Goal: Task Accomplishment & Management: Manage account settings

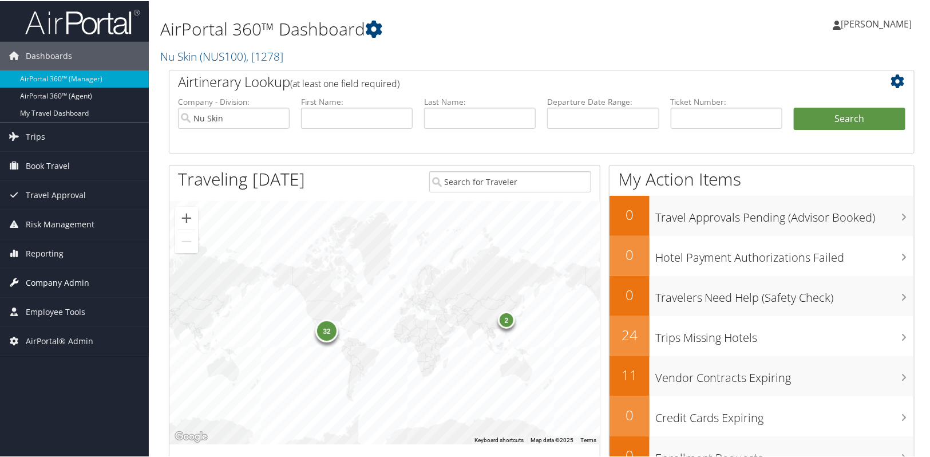
click at [82, 275] on span "Company Admin" at bounding box center [58, 281] width 64 height 29
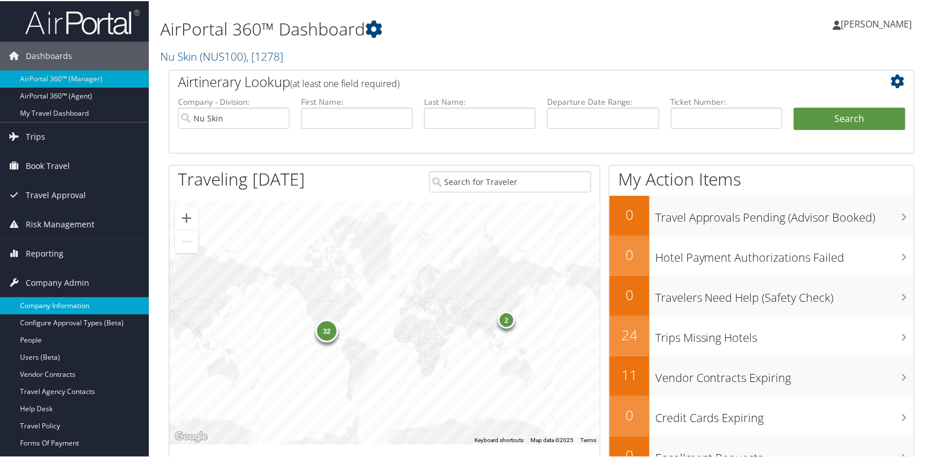
click at [76, 312] on link "Company Information" at bounding box center [74, 304] width 149 height 17
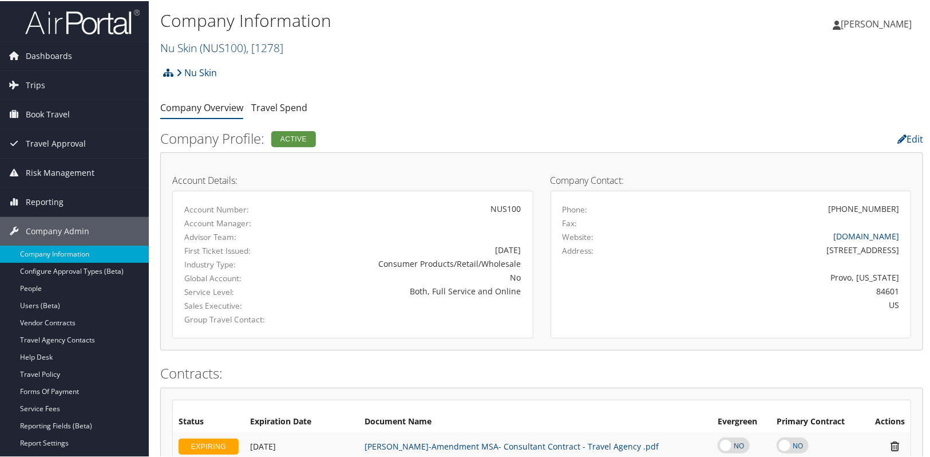
click at [237, 48] on span "( NUS100 )" at bounding box center [223, 46] width 46 height 15
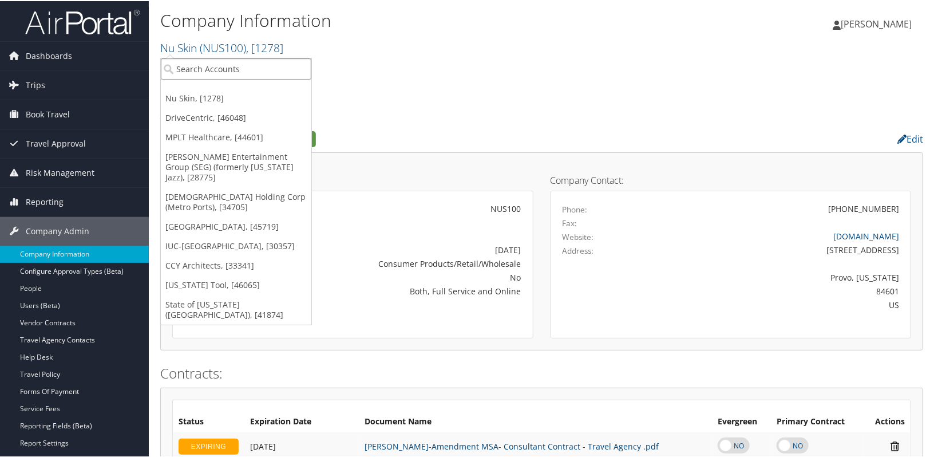
click at [225, 69] on input "search" at bounding box center [236, 67] width 150 height 21
type input "msu"
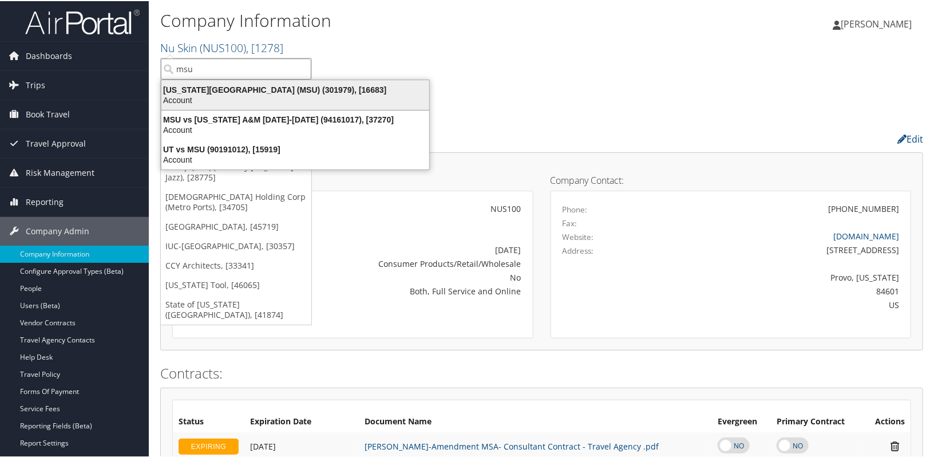
click at [230, 91] on div "Michigan State University (MSU) (301979), [16683]" at bounding box center [294, 89] width 281 height 10
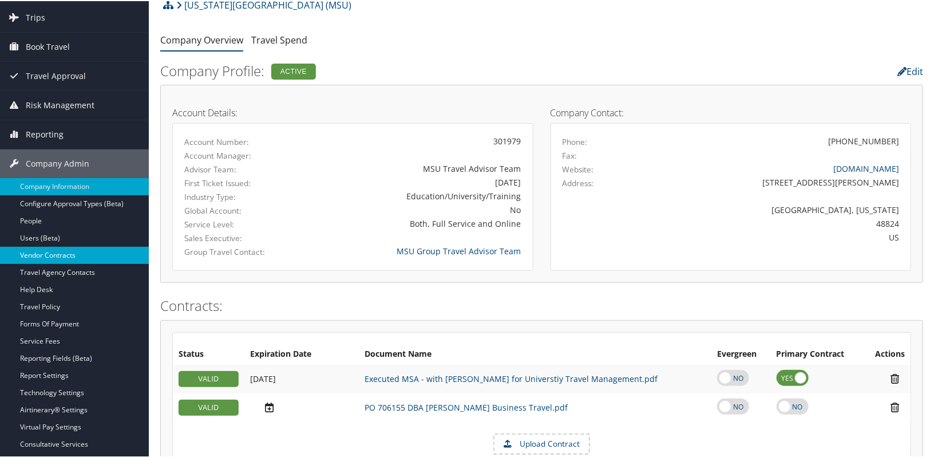
scroll to position [156, 0]
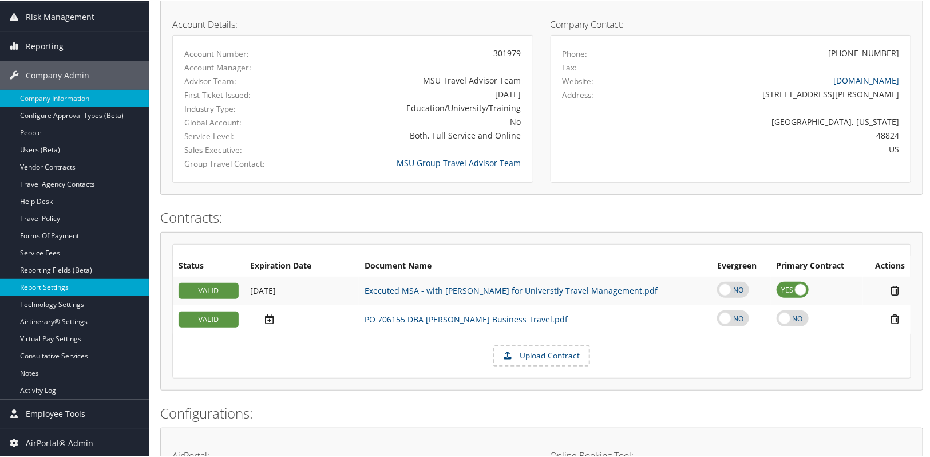
click at [46, 288] on link "Report Settings" at bounding box center [74, 285] width 149 height 17
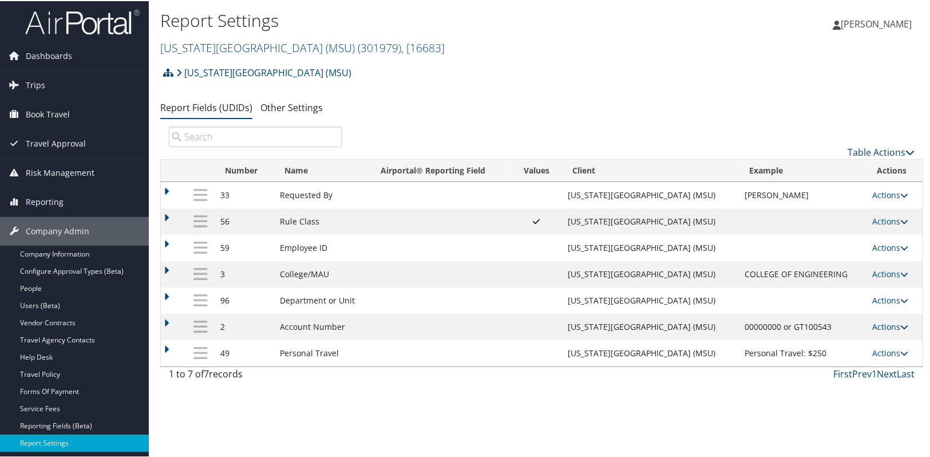
click at [881, 326] on link "Actions" at bounding box center [890, 325] width 36 height 11
click at [866, 339] on link "Update Report Field Values" at bounding box center [839, 342] width 124 height 19
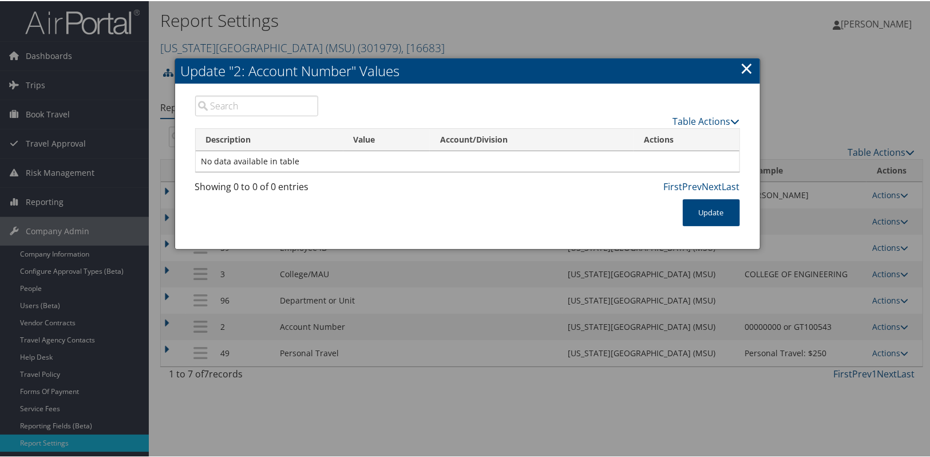
click at [740, 62] on link "×" at bounding box center [746, 66] width 13 height 23
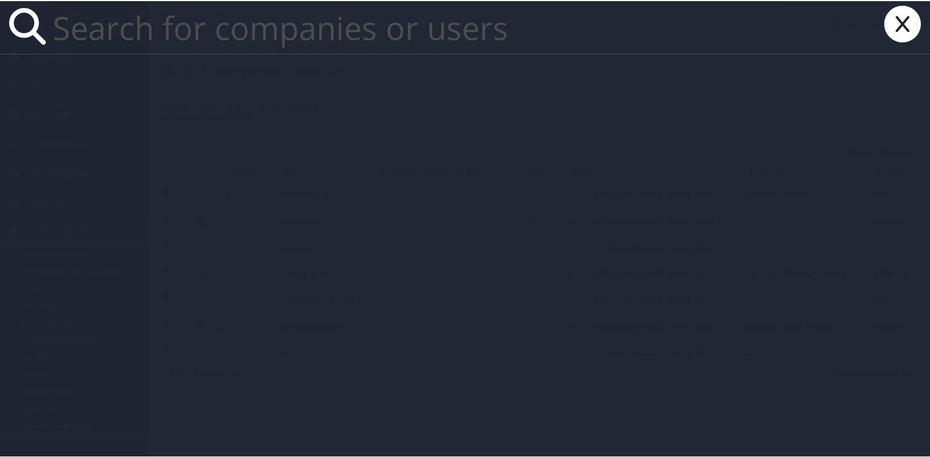
paste input "[EMAIL_ADDRESS][PERSON_NAME][DOMAIN_NAME]"
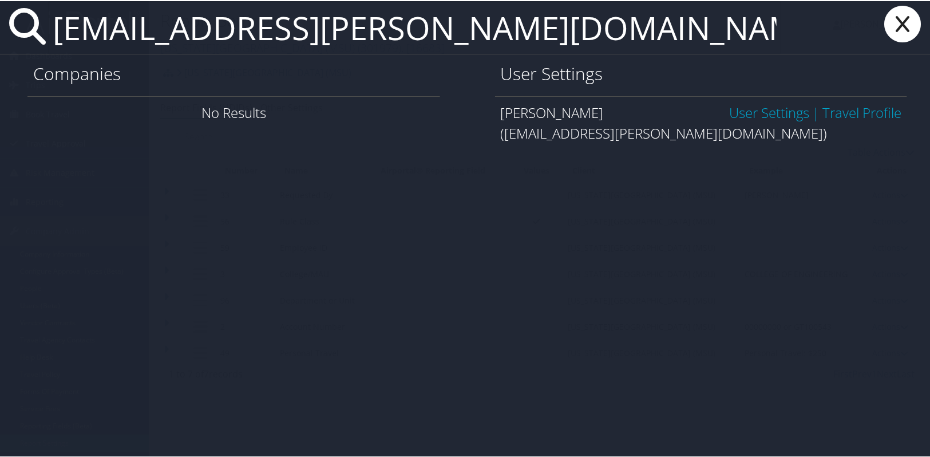
type input "[EMAIL_ADDRESS][PERSON_NAME][DOMAIN_NAME]"
click at [760, 114] on link "User Settings" at bounding box center [769, 111] width 80 height 19
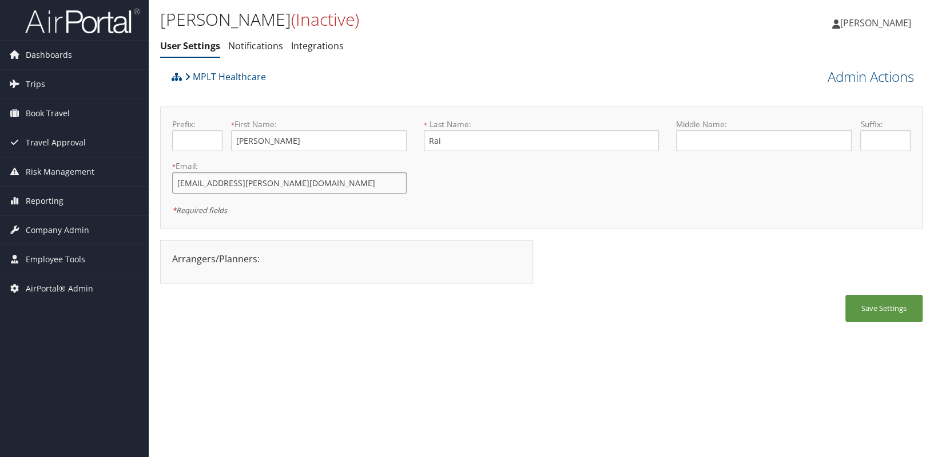
drag, startPoint x: 327, startPoint y: 181, endPoint x: 177, endPoint y: 181, distance: 149.3
click at [177, 181] on input "[EMAIL_ADDRESS][PERSON_NAME][DOMAIN_NAME]" at bounding box center [289, 182] width 235 height 21
click at [831, 69] on link "Admin Actions" at bounding box center [871, 76] width 86 height 19
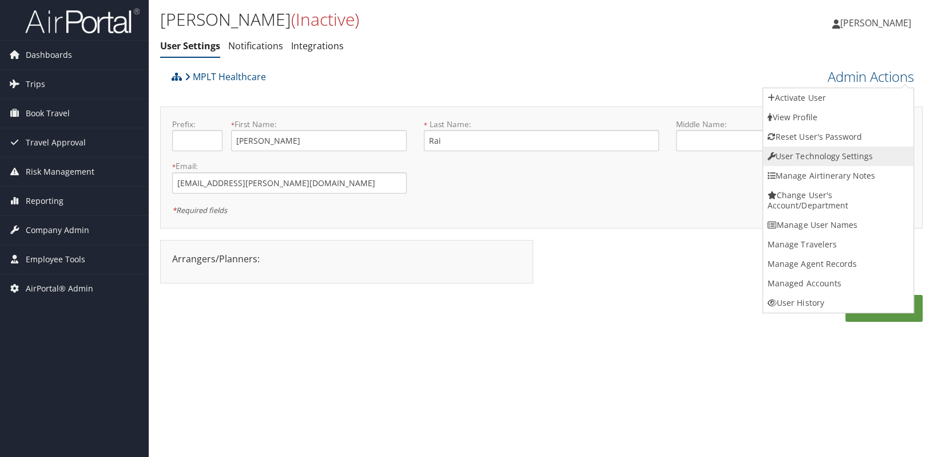
click at [806, 152] on link "User Technology Settings" at bounding box center [838, 155] width 150 height 19
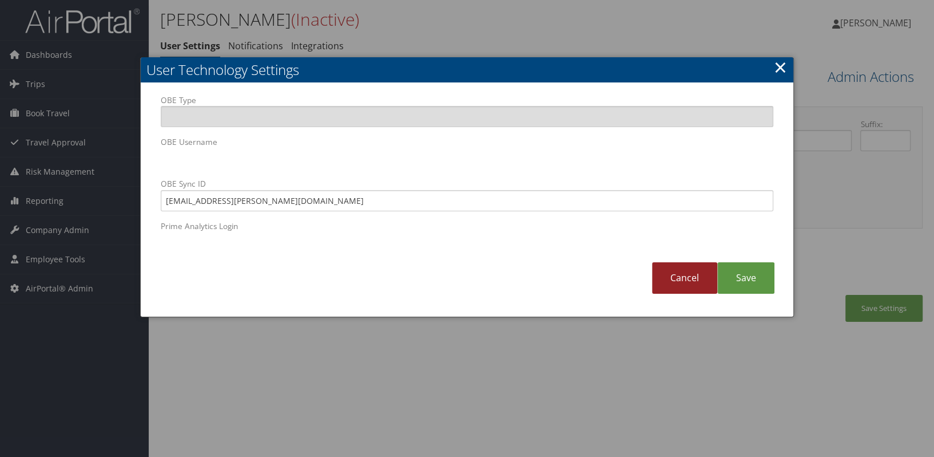
click at [683, 277] on link "Cancel" at bounding box center [684, 277] width 65 height 31
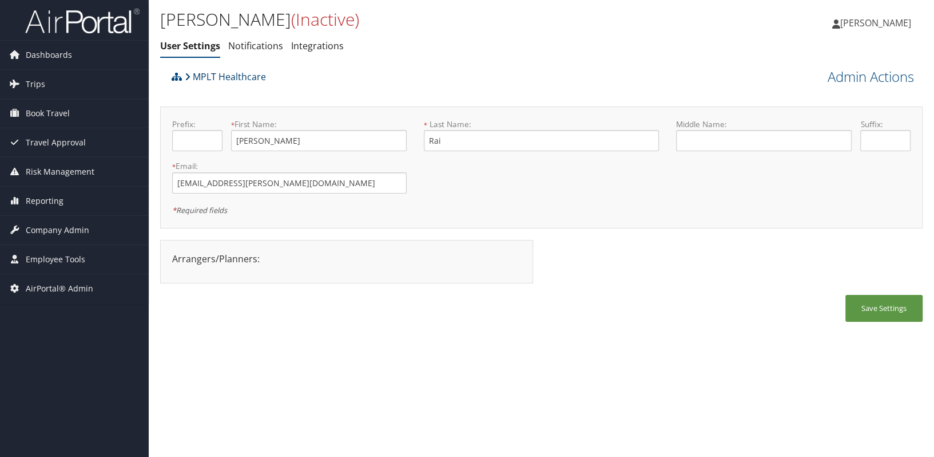
click at [206, 76] on link "MPLT Healthcare" at bounding box center [225, 76] width 81 height 23
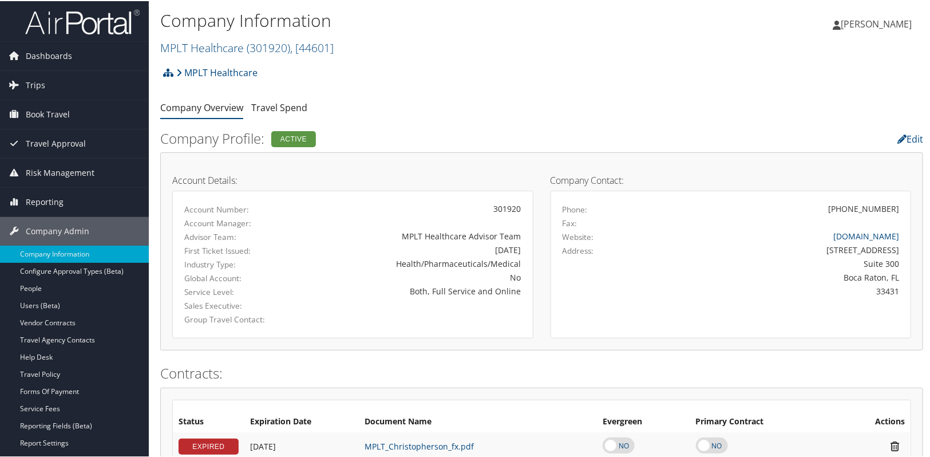
click at [553, 113] on ul "Company Overview Travel Spend" at bounding box center [541, 107] width 763 height 21
click at [233, 46] on link "MPLT Healthcare ( 301920 ) , [ 44601 ]" at bounding box center [246, 46] width 173 height 15
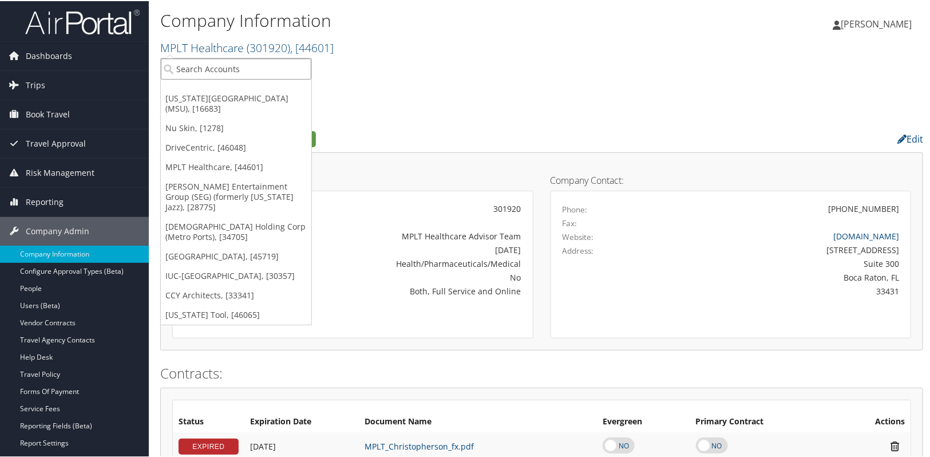
click at [217, 70] on input "search" at bounding box center [236, 67] width 150 height 21
type input "royal"
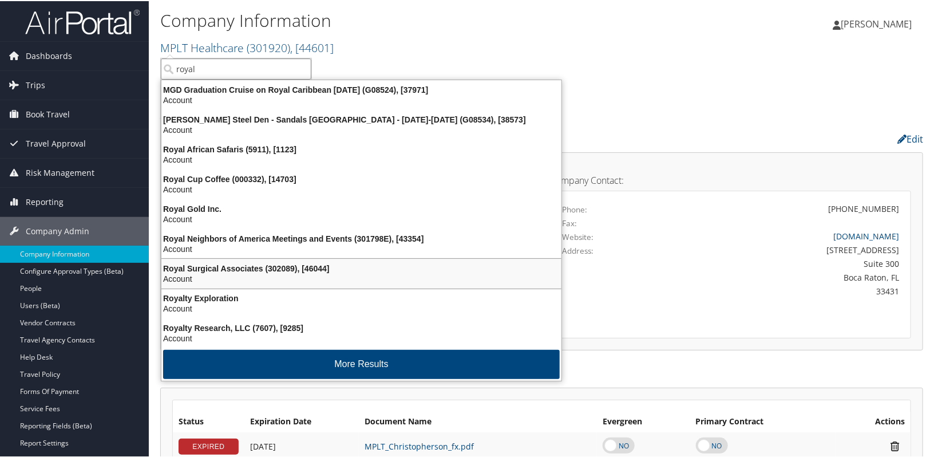
click at [244, 273] on div "Account" at bounding box center [361, 277] width 414 height 10
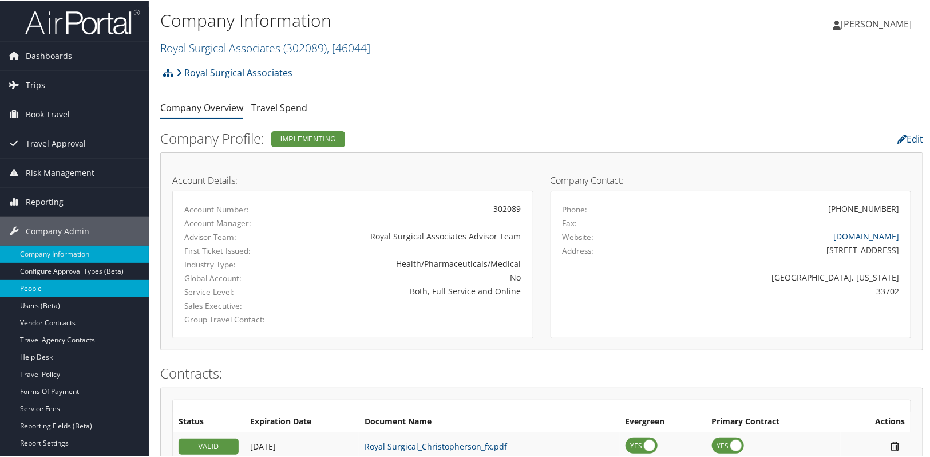
click at [81, 287] on link "People" at bounding box center [74, 287] width 149 height 17
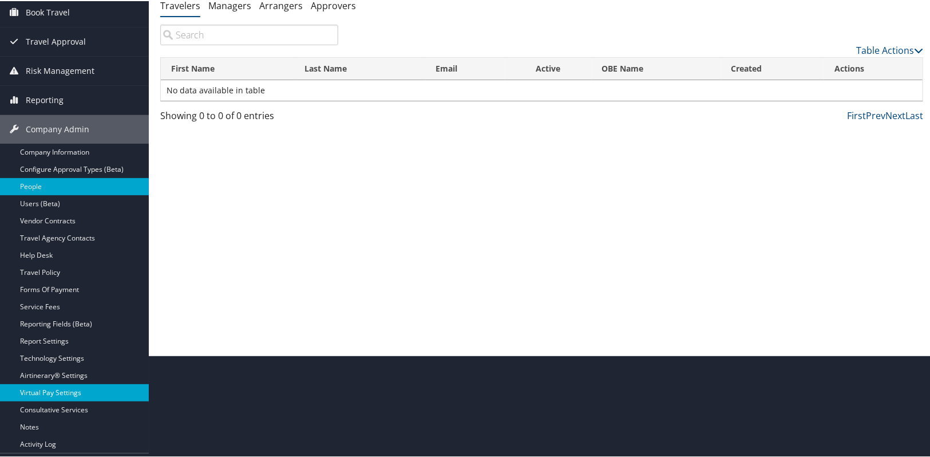
scroll to position [104, 0]
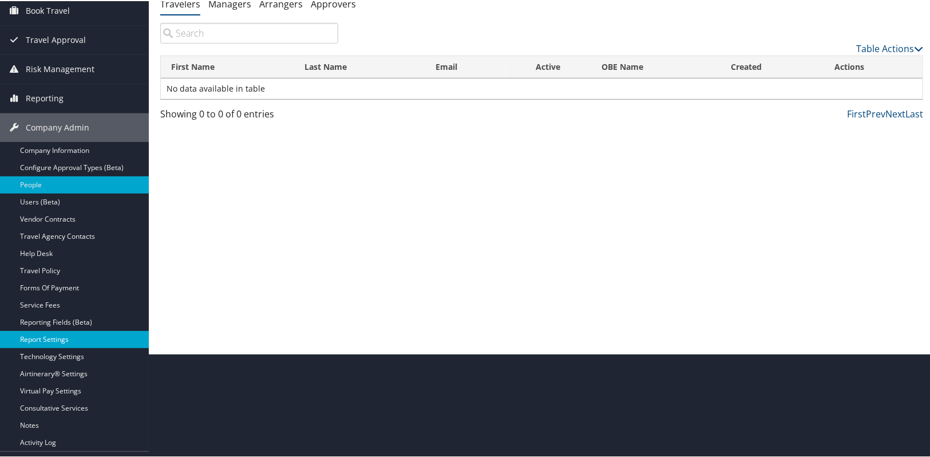
click at [46, 342] on link "Report Settings" at bounding box center [74, 338] width 149 height 17
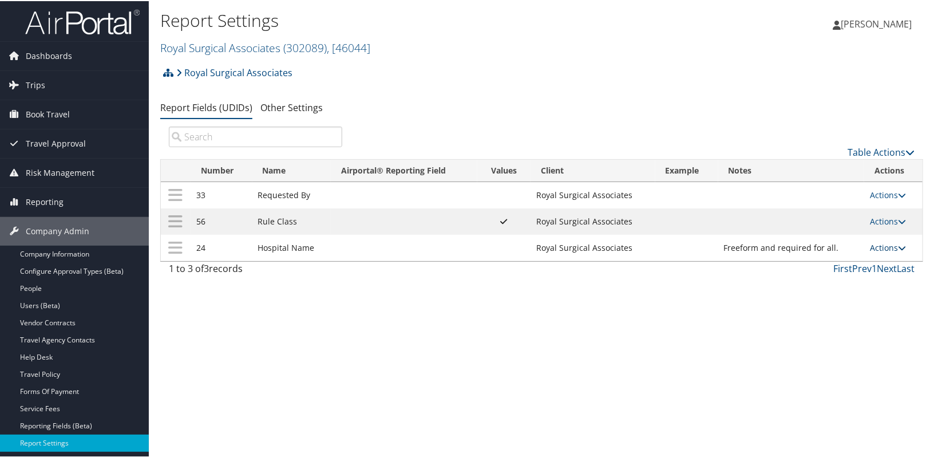
click at [881, 248] on link "Actions" at bounding box center [888, 246] width 36 height 11
click at [824, 303] on link "Edit" at bounding box center [839, 302] width 124 height 19
select select "both"
select select "trip"
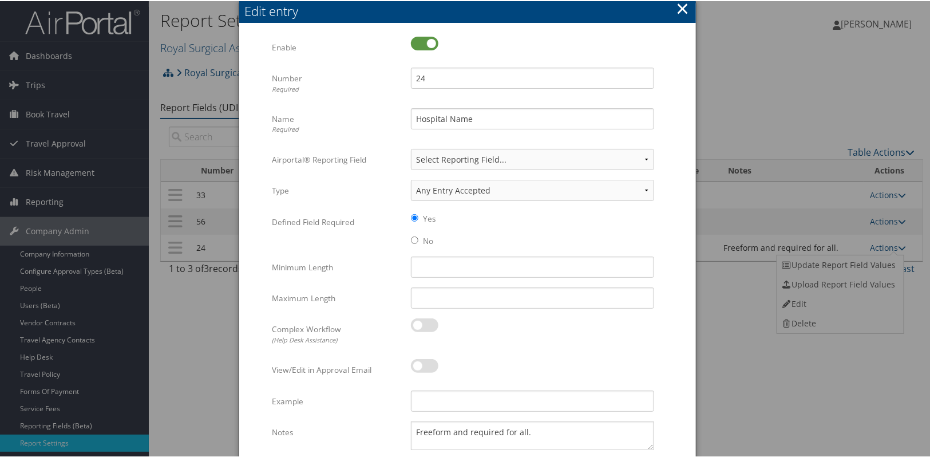
click at [683, 5] on button "×" at bounding box center [682, 7] width 13 height 23
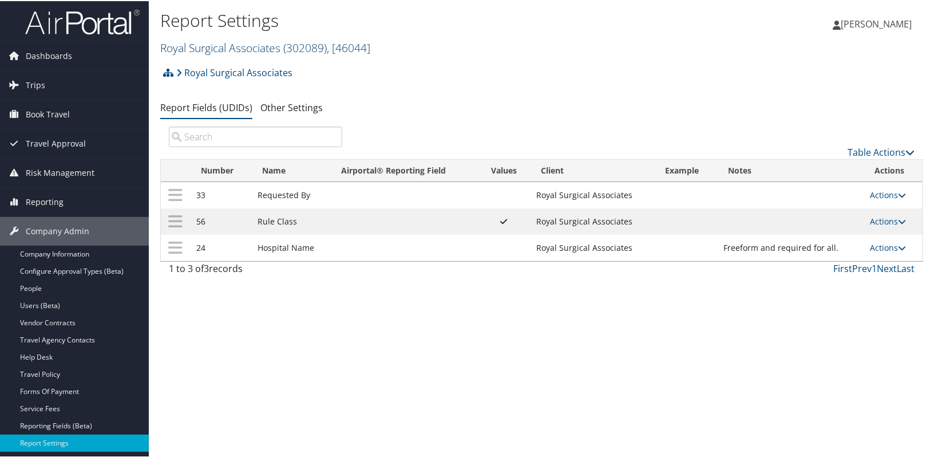
click at [216, 48] on link "Royal Surgical Associates ( 302089 ) , [ 46044 ]" at bounding box center [265, 46] width 210 height 15
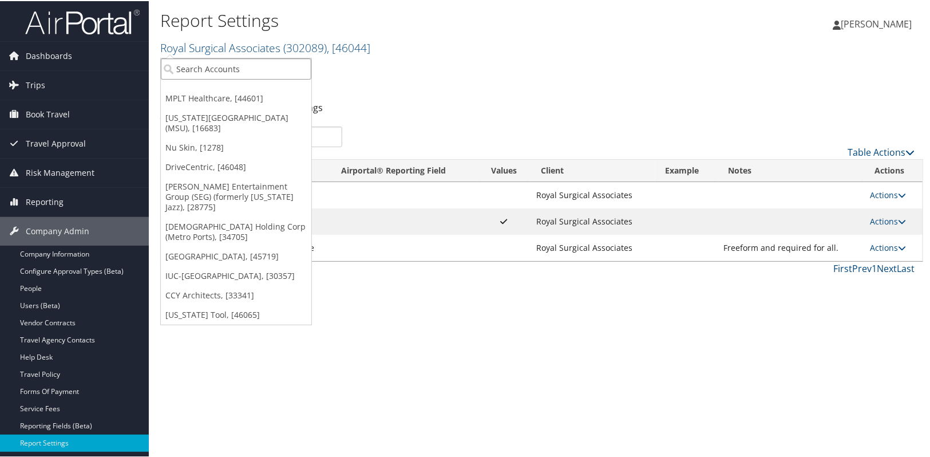
click at [207, 63] on input "search" at bounding box center [236, 67] width 150 height 21
type input "sola"
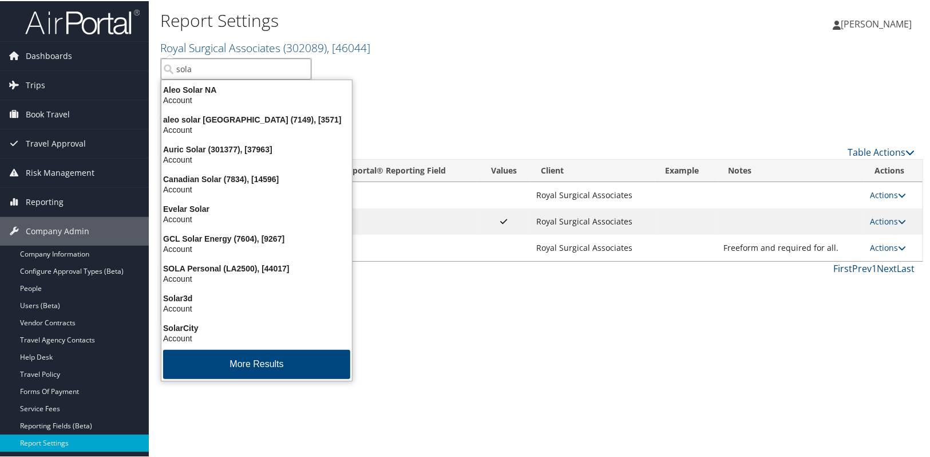
drag, startPoint x: 182, startPoint y: 71, endPoint x: 162, endPoint y: 74, distance: 19.8
click at [166, 74] on input "sola" at bounding box center [236, 67] width 150 height 21
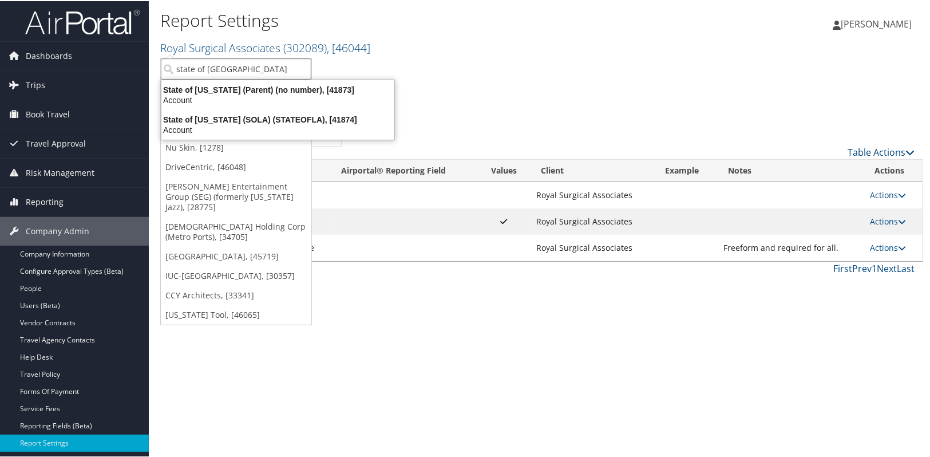
type input "state of louisian"
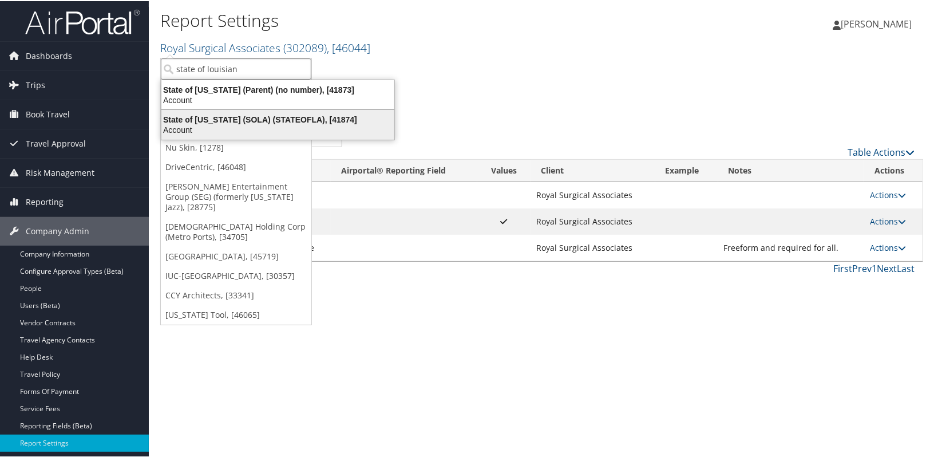
click at [209, 117] on div "State of Louisiana (SOLA) (STATEOFLA), [41874]" at bounding box center [277, 118] width 247 height 10
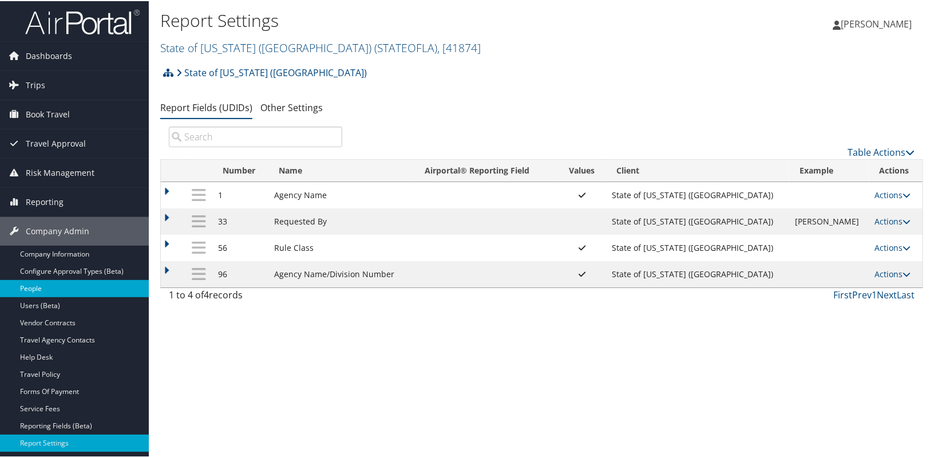
click at [50, 291] on link "People" at bounding box center [74, 287] width 149 height 17
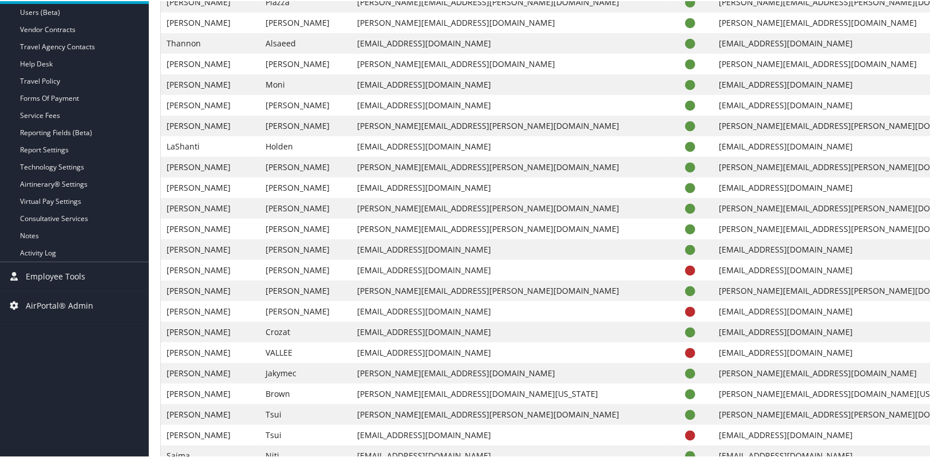
scroll to position [312, 0]
